Goal: Task Accomplishment & Management: Use online tool/utility

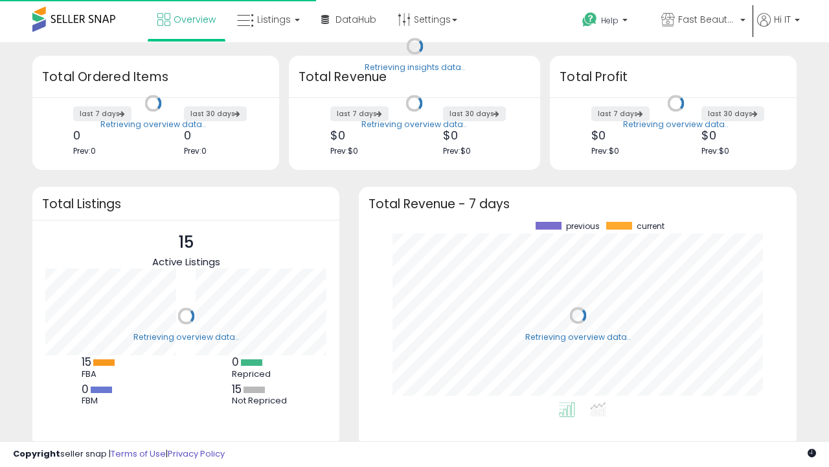
scroll to position [180, 412]
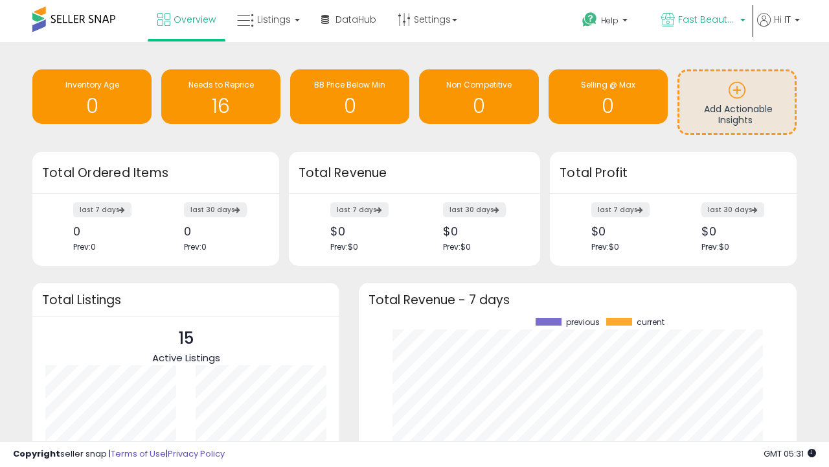
click at [702, 21] on span "Fast Beauty ([GEOGRAPHIC_DATA])" at bounding box center [707, 19] width 58 height 13
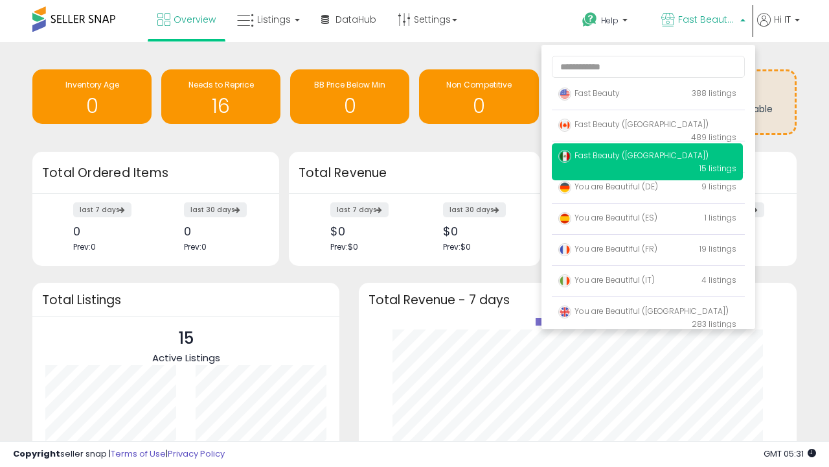
click at [647, 126] on span "Fast Beauty ([GEOGRAPHIC_DATA])" at bounding box center [634, 124] width 150 height 11
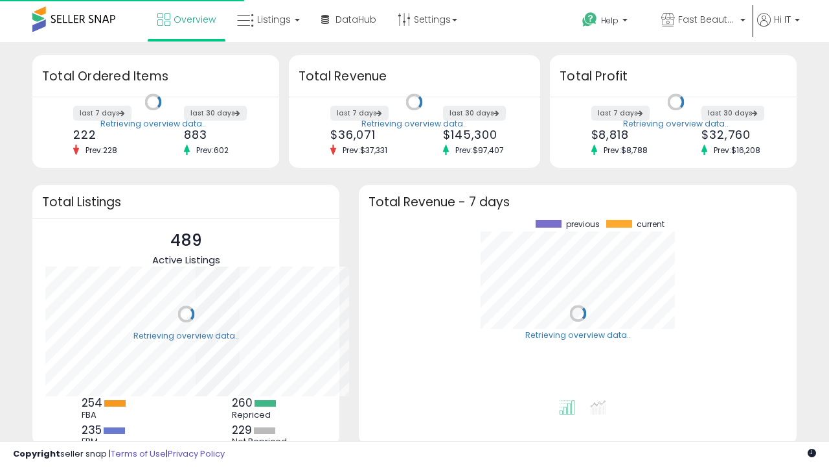
scroll to position [180, 412]
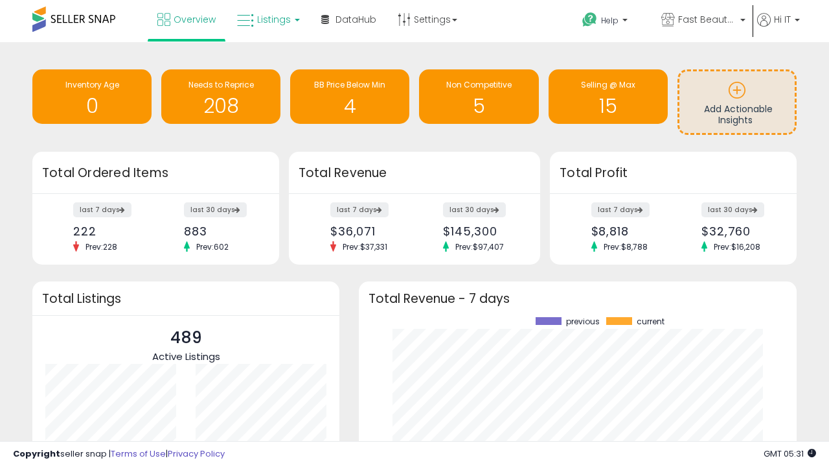
click at [267, 19] on span "Listings" at bounding box center [274, 19] width 34 height 13
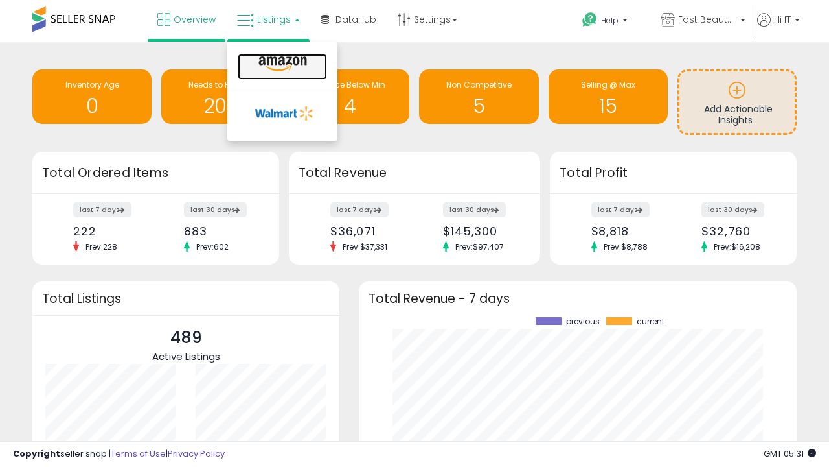
click at [281, 64] on icon at bounding box center [283, 64] width 56 height 17
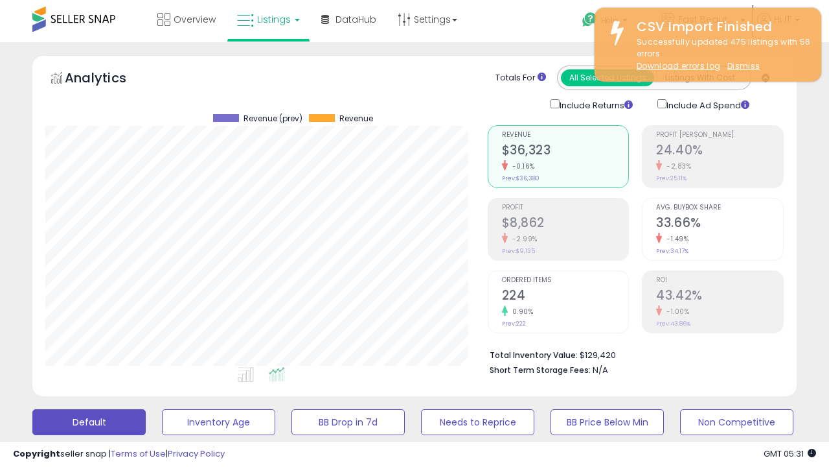
scroll to position [266, 442]
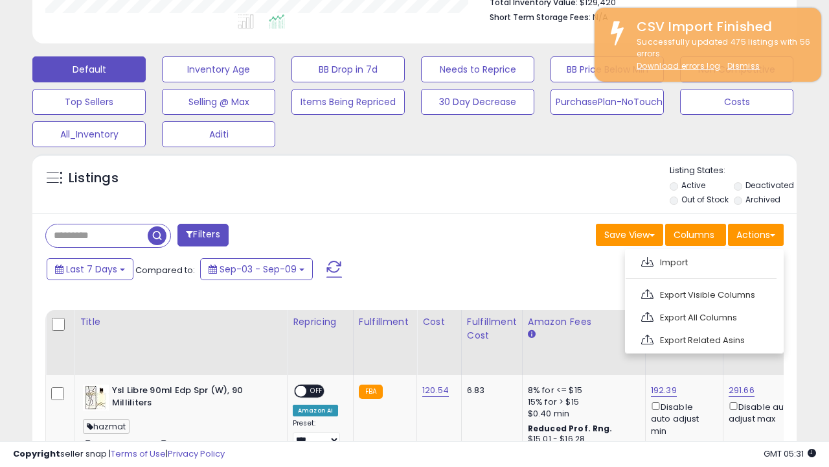
click at [647, 260] on span at bounding box center [648, 262] width 12 height 10
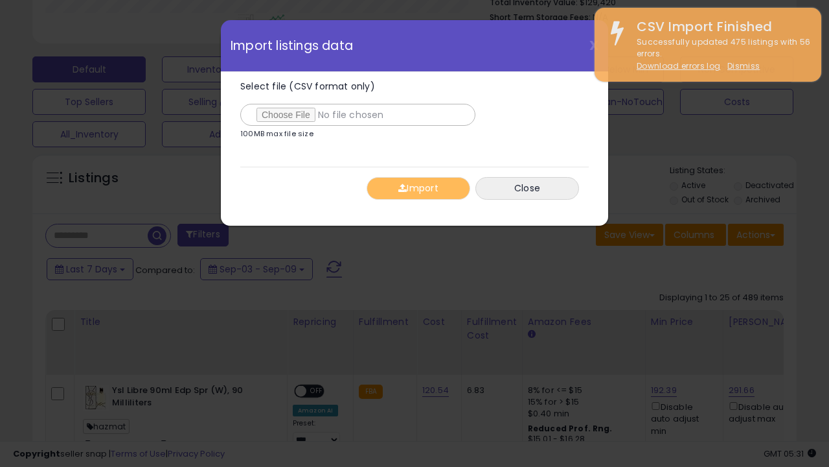
type input "**********"
click at [418, 188] on button "Import" at bounding box center [419, 188] width 104 height 23
